Goal: Information Seeking & Learning: Learn about a topic

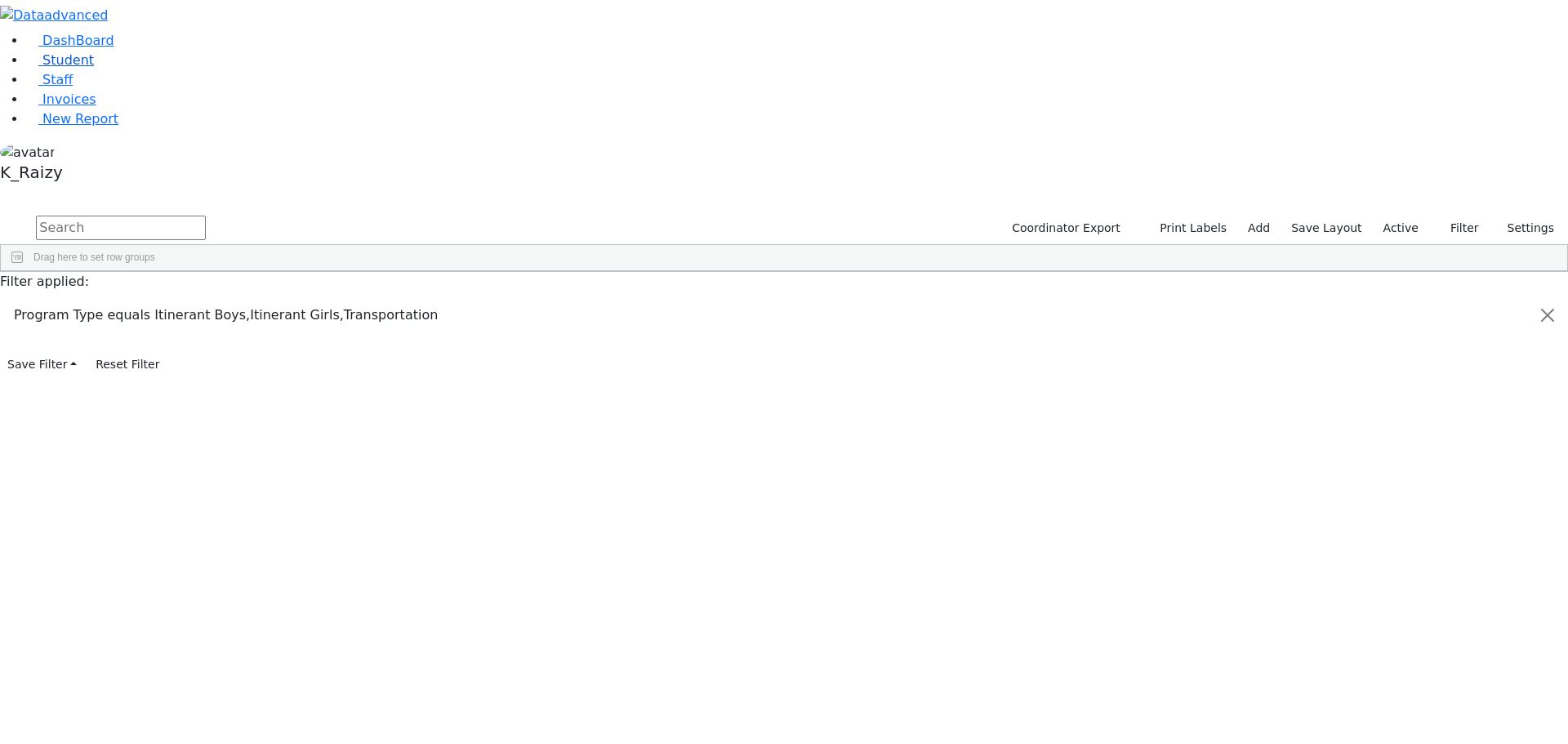
click at [94, 67] on link "Student" at bounding box center [59, 59] width 67 height 15
click at [206, 216] on input "text" at bounding box center [120, 228] width 169 height 25
type input "freu"
click at [477, 321] on div "[PERSON_NAME] (Footprints) [PERSON_NAME]" at bounding box center [429, 333] width 97 height 23
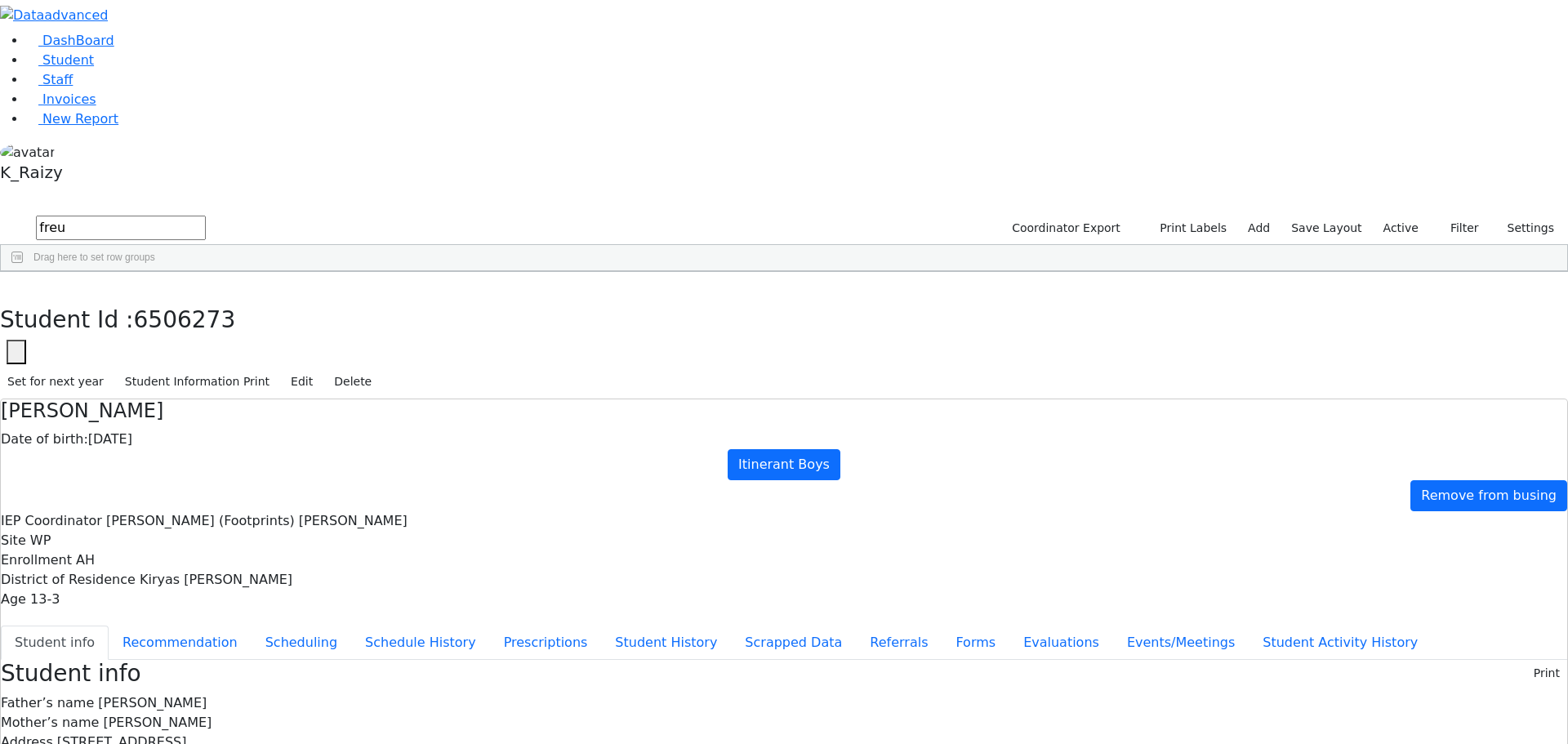
click at [59, 591] on span "13-3" at bounding box center [44, 598] width 29 height 15
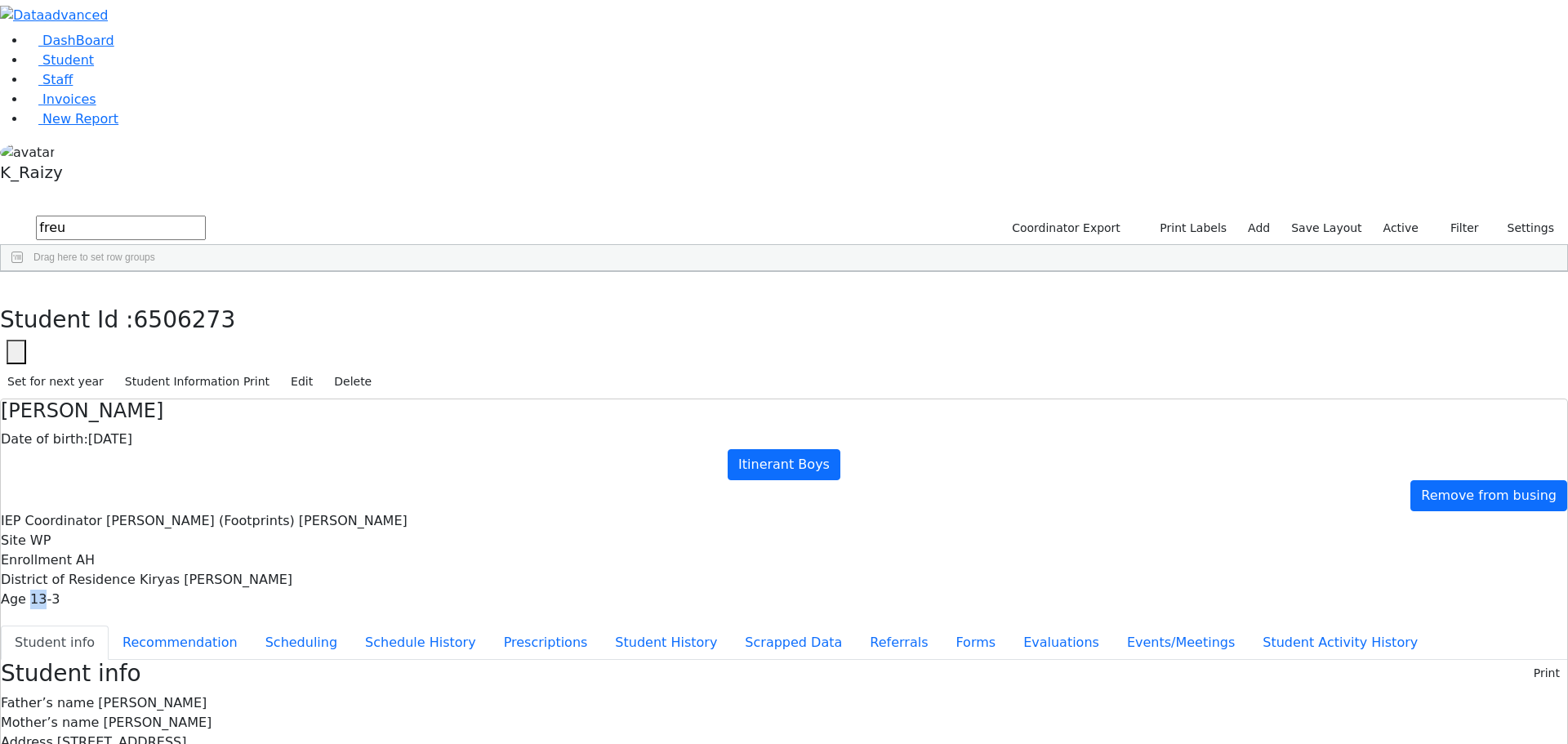
click at [59, 591] on span "13-3" at bounding box center [44, 598] width 29 height 15
click at [292, 572] on span "Kiryas [PERSON_NAME]" at bounding box center [216, 579] width 153 height 15
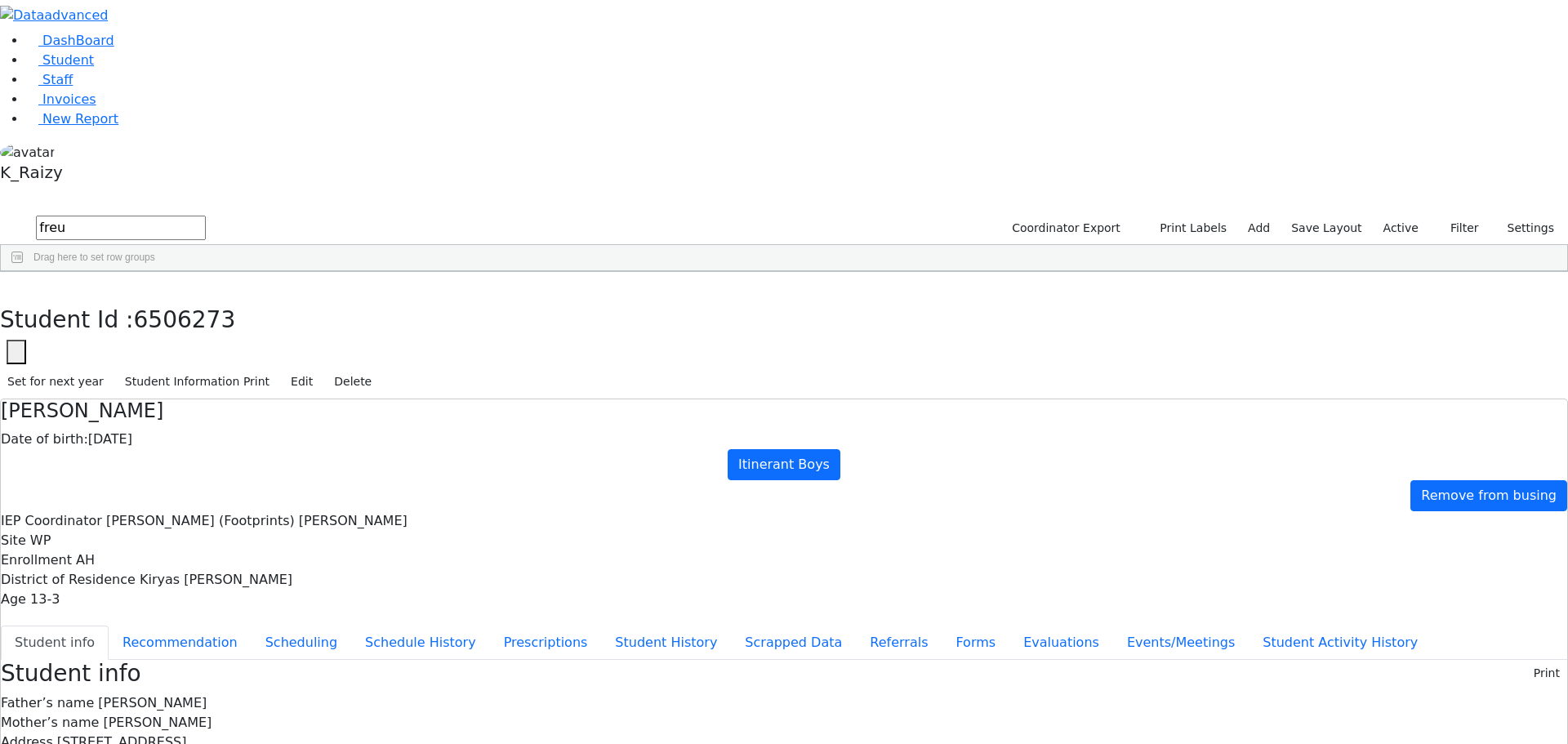
click at [95, 552] on span "AH" at bounding box center [85, 559] width 19 height 15
click at [51, 533] on span "WP" at bounding box center [40, 540] width 20 height 15
click at [251, 626] on button "Recommendation" at bounding box center [179, 643] width 143 height 35
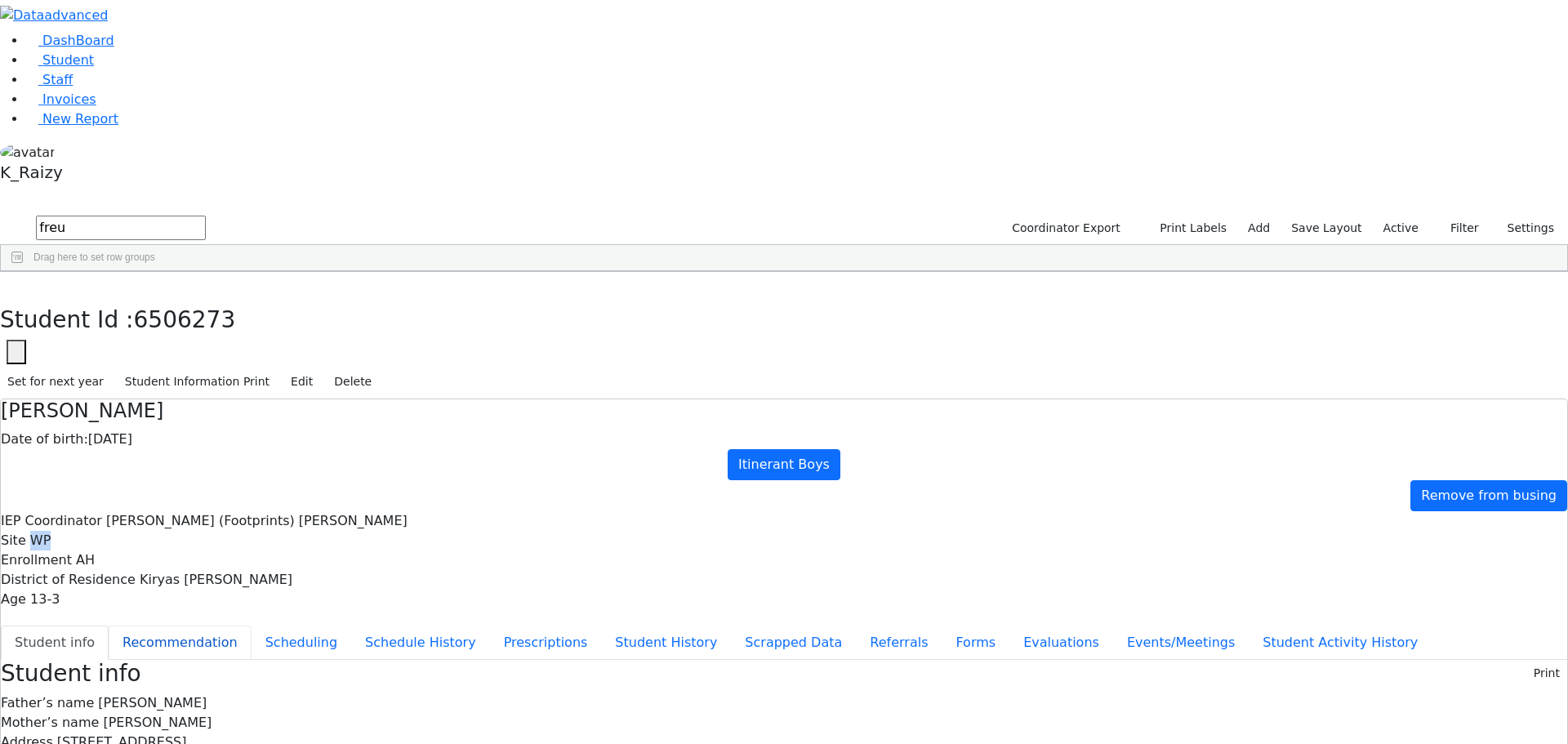
checkbox input "true"
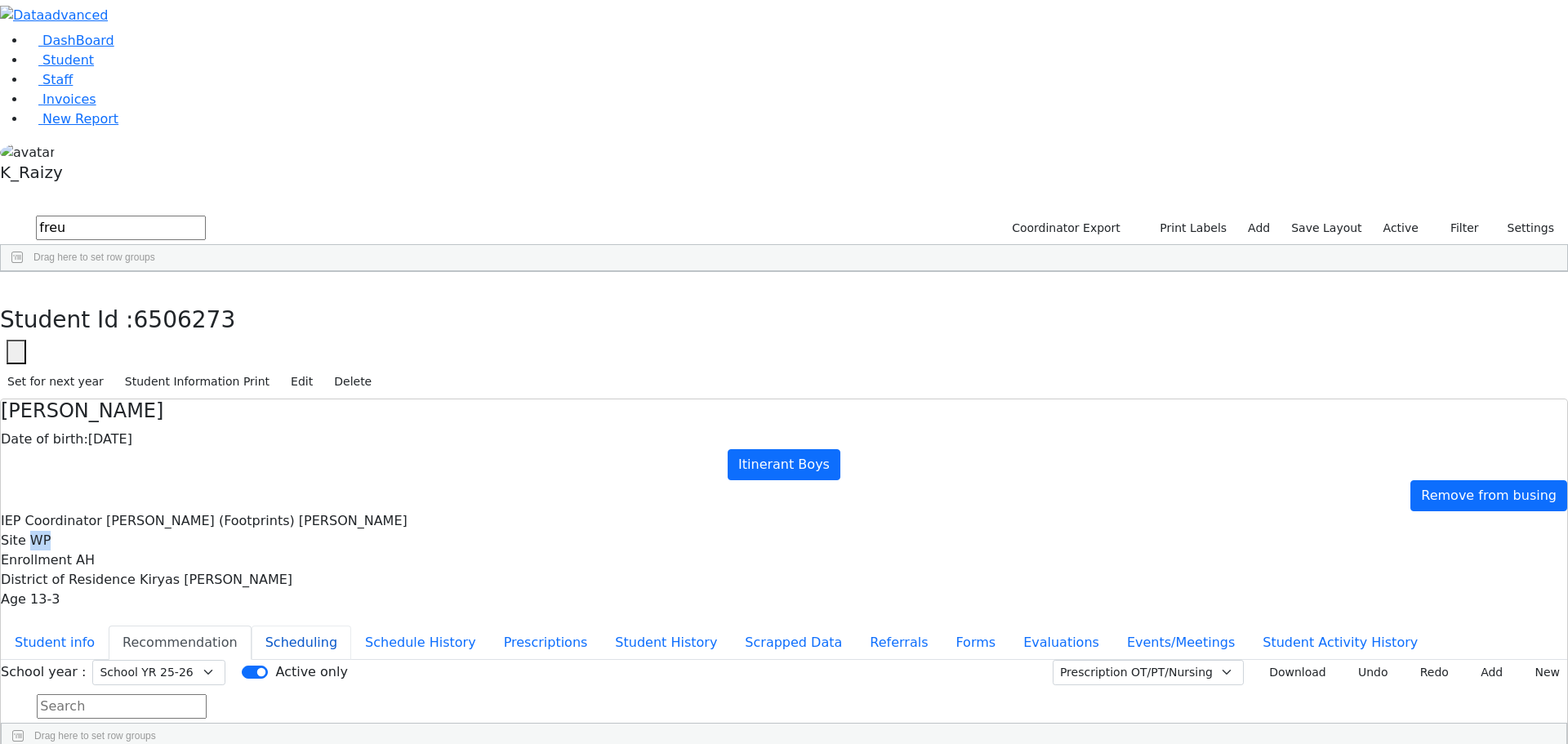
click at [351, 626] on button "Scheduling" at bounding box center [301, 643] width 99 height 35
click at [398, 400] on h4 "[PERSON_NAME]" at bounding box center [784, 411] width 1566 height 24
click at [108, 626] on button "Student info" at bounding box center [54, 643] width 107 height 35
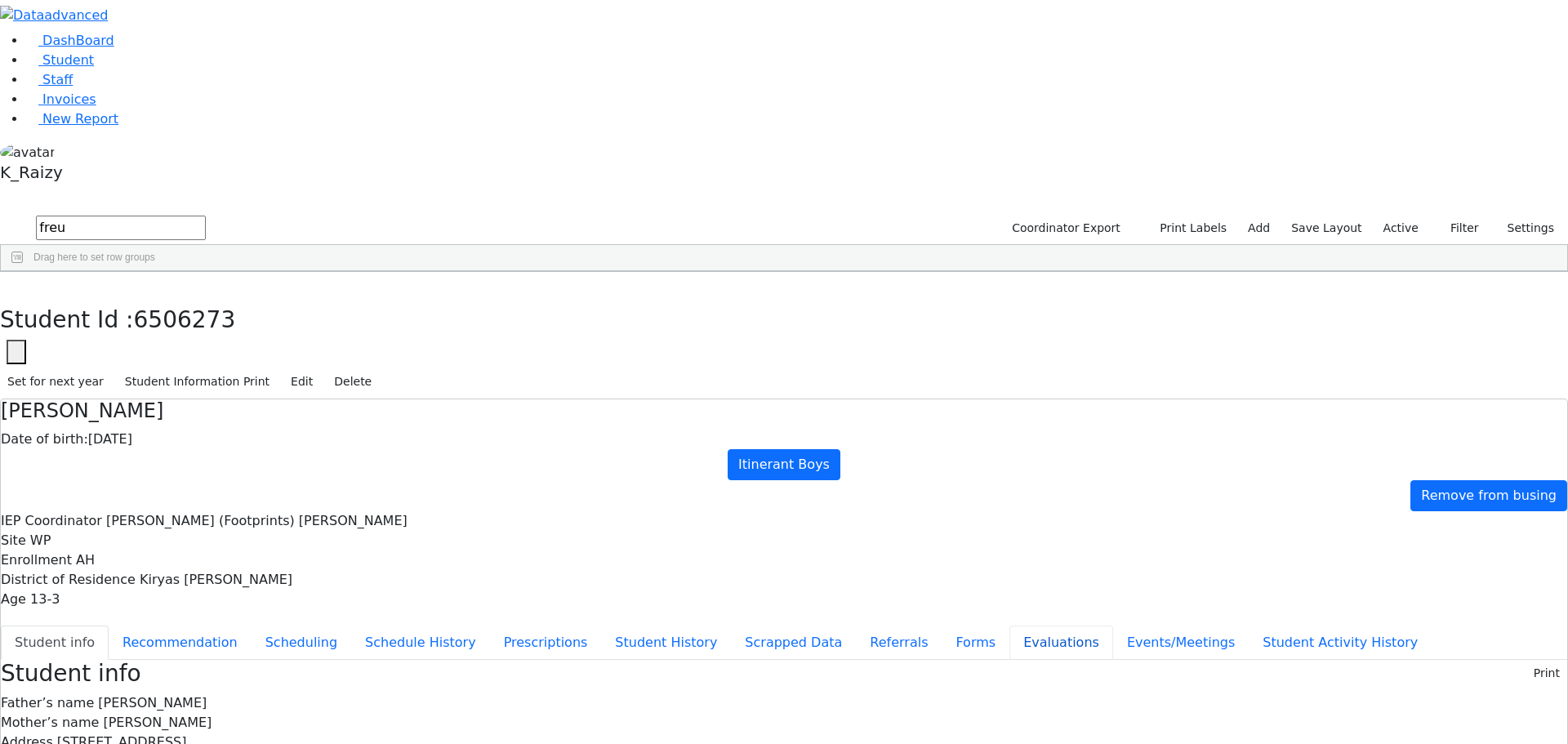
click at [1010, 626] on button "Evaluations" at bounding box center [1061, 643] width 104 height 35
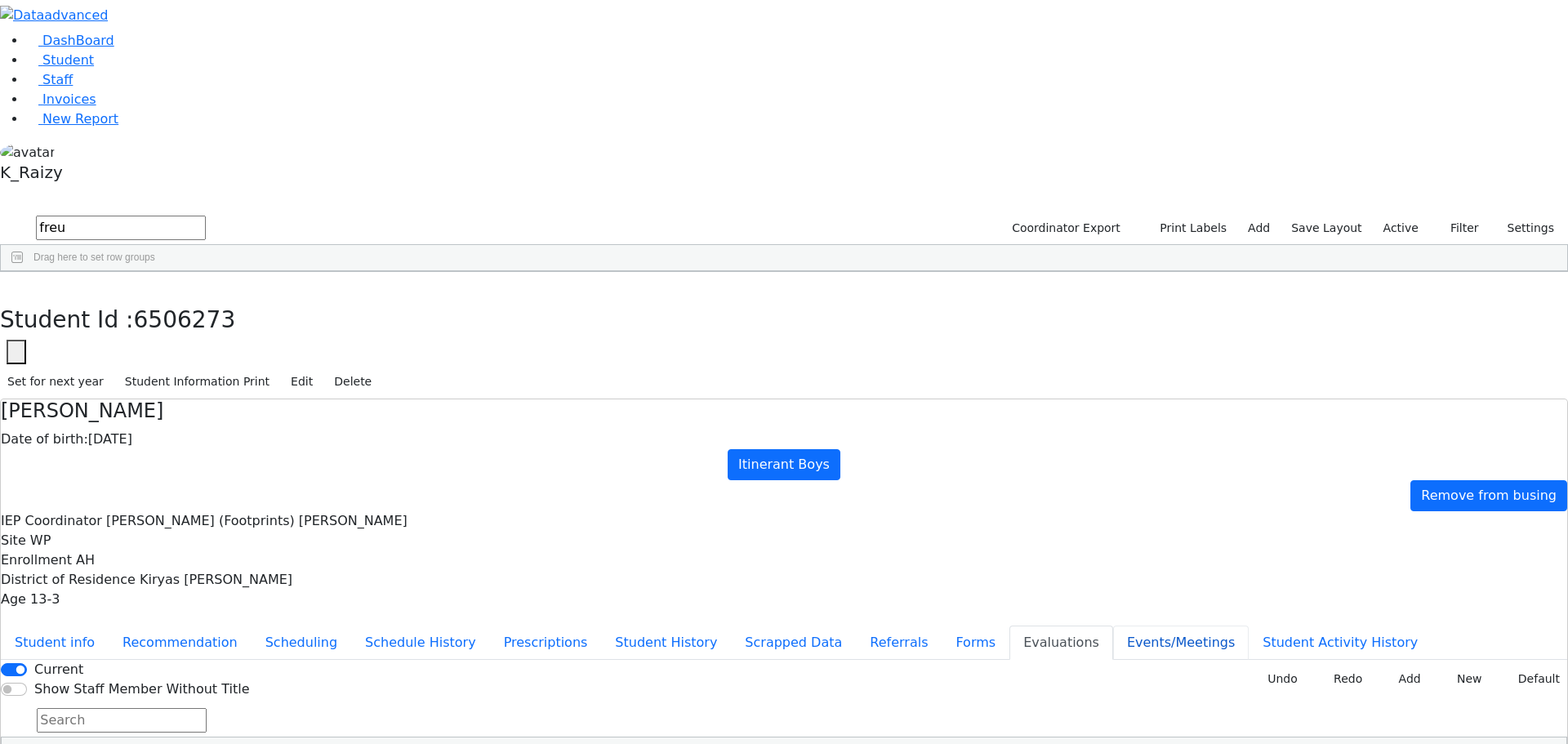
click at [1113, 626] on button "Events/Meetings" at bounding box center [1180, 643] width 136 height 35
click at [1249, 626] on button "Student Activity History" at bounding box center [1340, 643] width 183 height 35
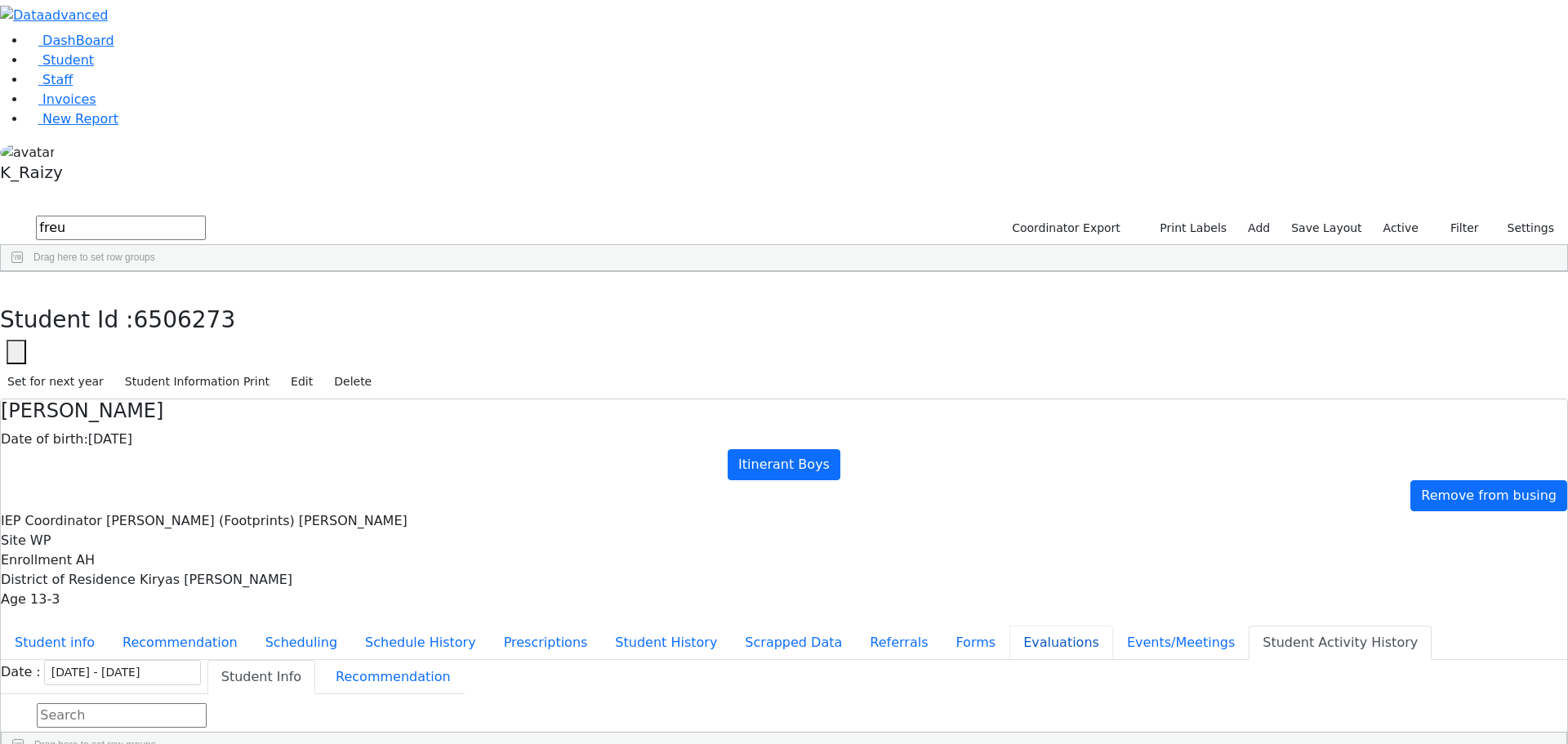
click at [1010, 626] on button "Evaluations" at bounding box center [1061, 643] width 104 height 35
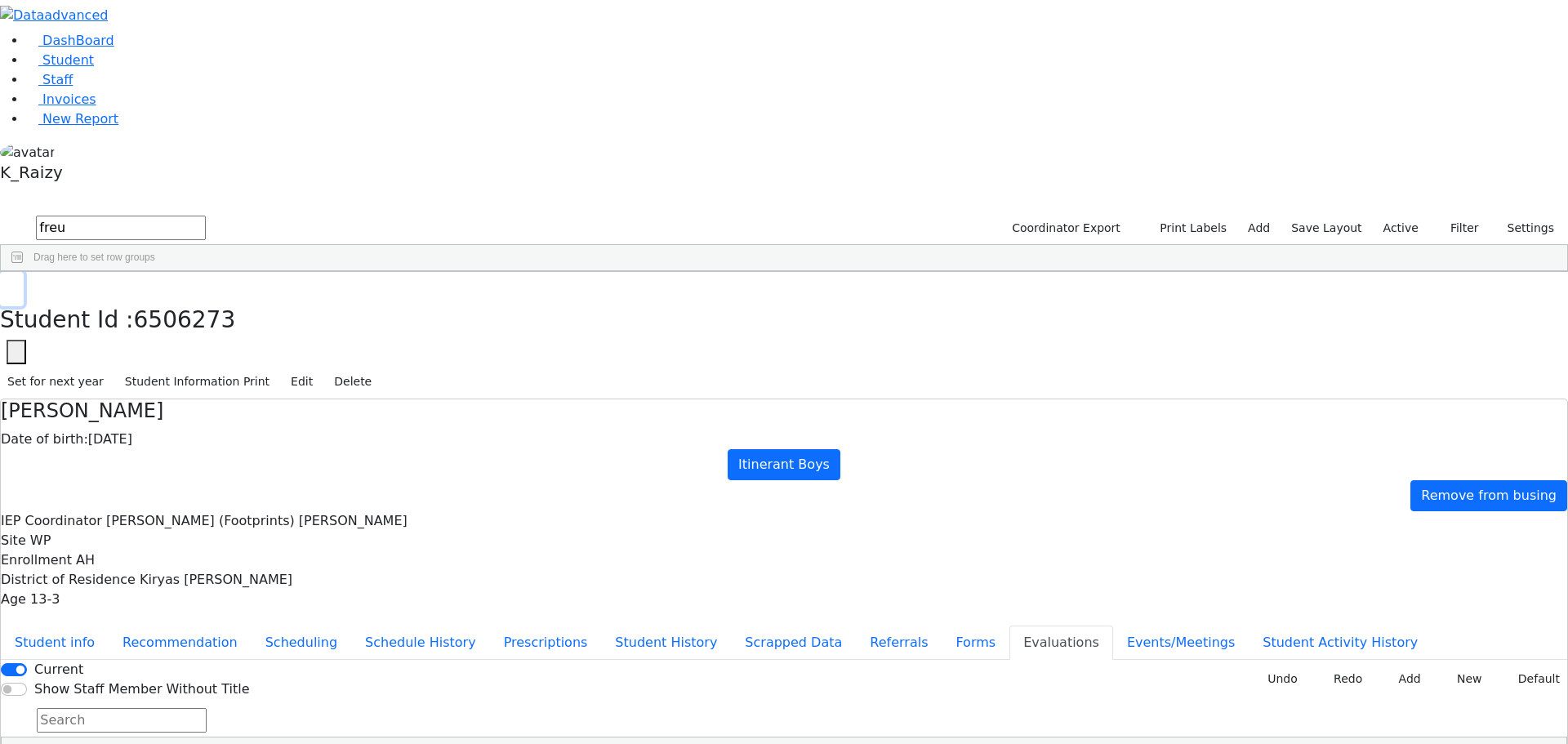
click at [16, 284] on icon "button" at bounding box center [12, 289] width 9 height 10
click at [87, 67] on link "Student" at bounding box center [59, 59] width 67 height 15
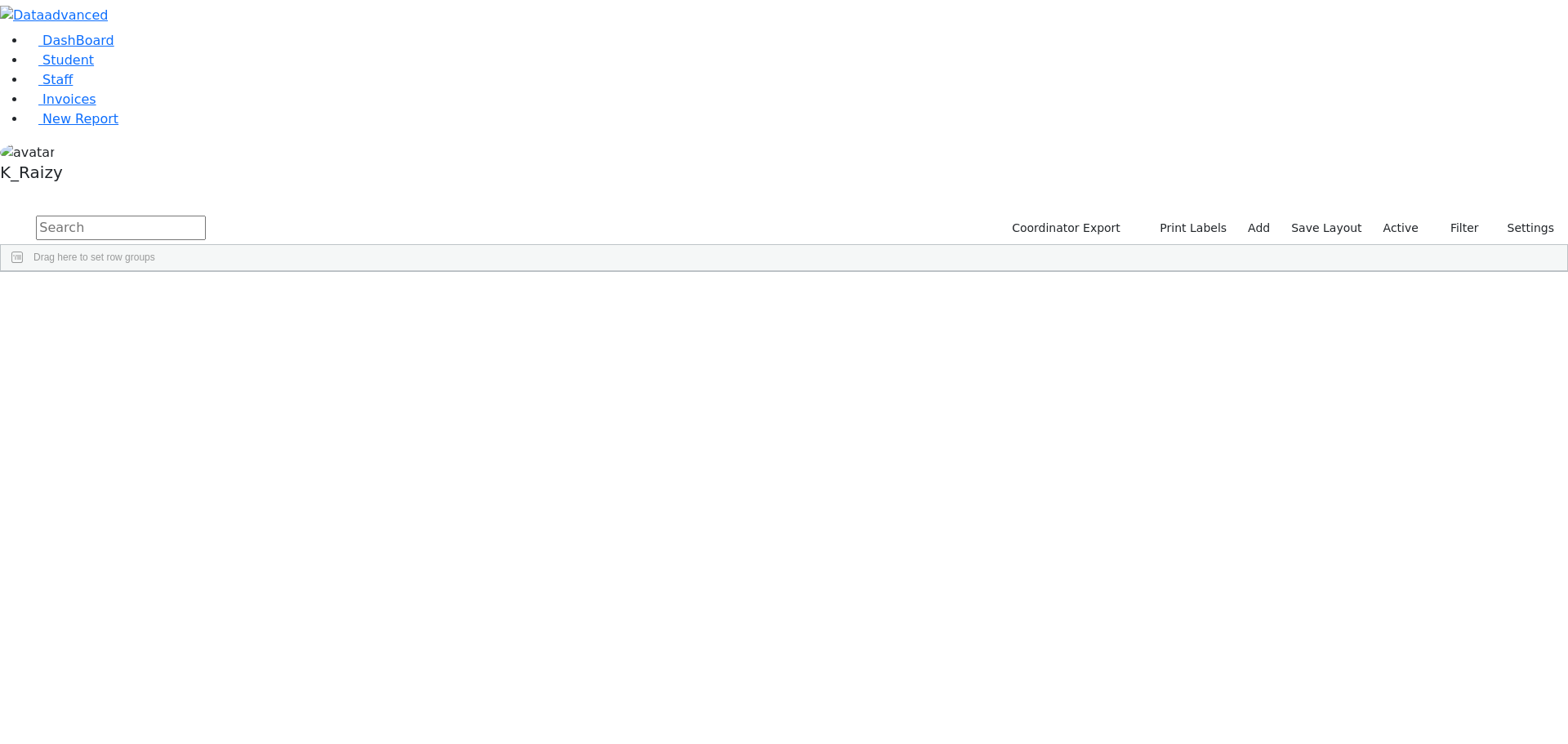
scroll to position [0, 5]
drag, startPoint x: 224, startPoint y: 149, endPoint x: 1567, endPoint y: 754, distance: 1473.0
click at [1567, 272] on html "Printing Please wait. Remaining time 10 seconds. Print Schedule Options Show Bi…" at bounding box center [784, 136] width 1568 height 272
click at [671, 602] on div "Itinerant Boys" at bounding box center [622, 613] width 97 height 23
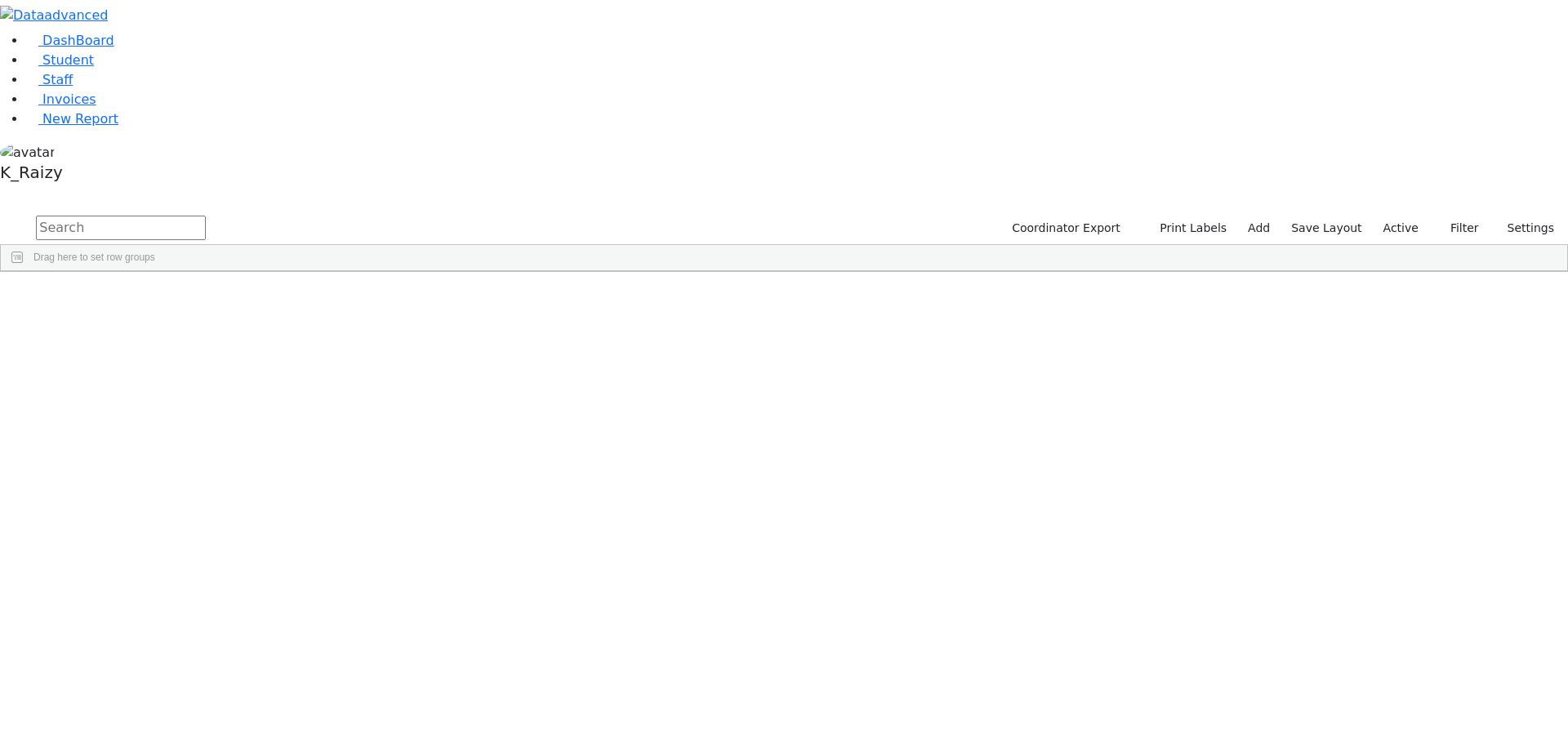
scroll to position [0, 0]
